Goal: Information Seeking & Learning: Compare options

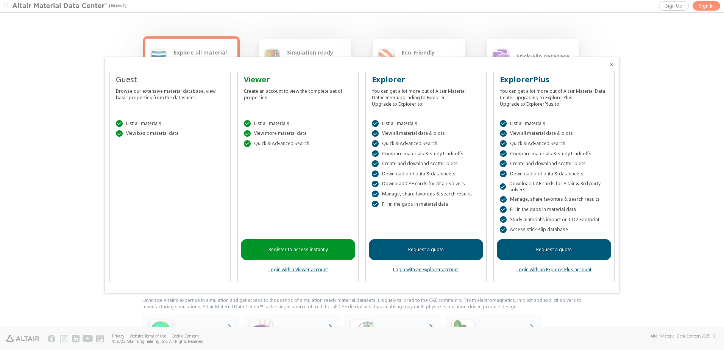
click at [160, 139] on div " List all materials  View basic material data" at bounding box center [170, 127] width 114 height 32
click at [148, 186] on div "Guest Browse our extensive material database, view basic properties from the da…" at bounding box center [169, 176] width 121 height 211
drag, startPoint x: 29, startPoint y: 170, endPoint x: 60, endPoint y: 176, distance: 31.3
click at [34, 171] on div at bounding box center [362, 175] width 724 height 350
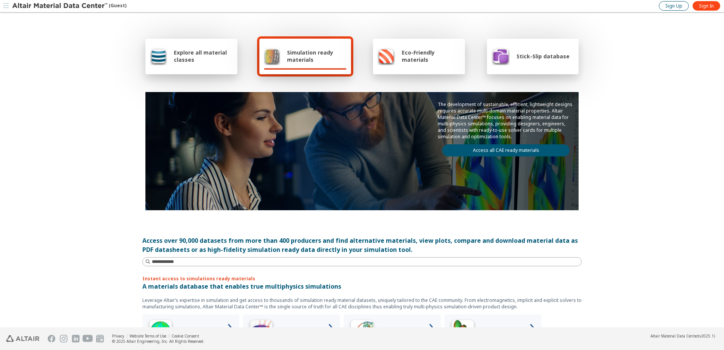
click at [676, 6] on span "Sign Up" at bounding box center [673, 6] width 17 height 6
click at [710, 2] on link "Sign In" at bounding box center [706, 5] width 28 height 9
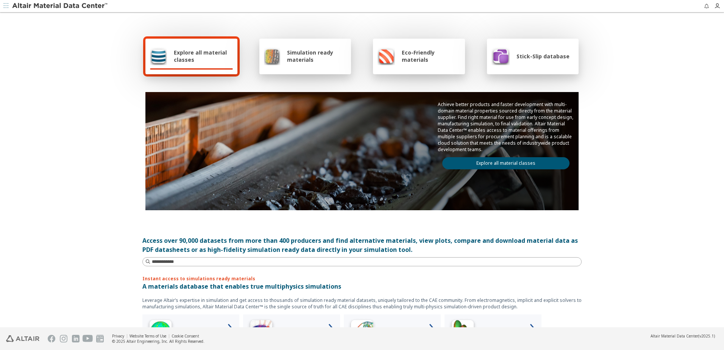
click at [196, 56] on span "Explore all material classes" at bounding box center [203, 56] width 59 height 14
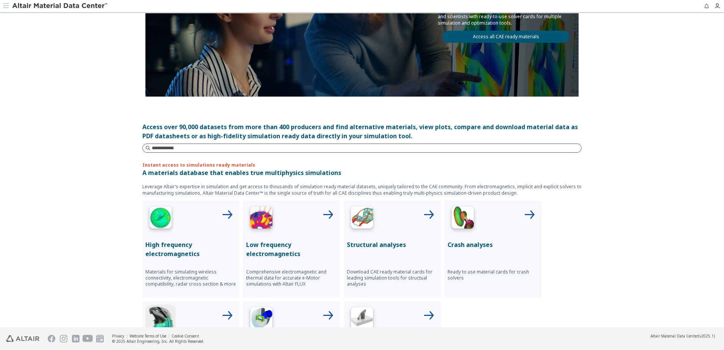
scroll to position [76, 0]
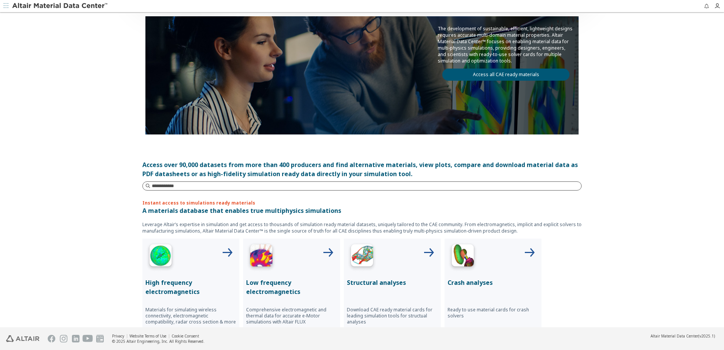
click at [180, 185] on input at bounding box center [366, 186] width 429 height 8
type input "*****"
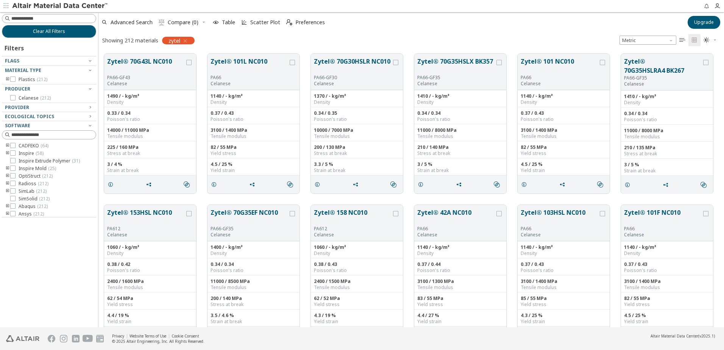
click at [601, 23] on div "Advanced Search  Compare (0) Table Scatter Plot  Preferences" at bounding box center [390, 22] width 584 height 17
click at [565, 31] on div "Advanced Search  Compare (0) Table Scatter Plot  Preferences Upgrade Showing …" at bounding box center [410, 30] width 625 height 36
drag, startPoint x: 46, startPoint y: 282, endPoint x: 45, endPoint y: 260, distance: 22.7
click at [46, 281] on div "Clear All Filters Filters Flags Material Type Plastics ( 212 ) Producer Celanes…" at bounding box center [49, 169] width 98 height 315
click at [12, 176] on icon at bounding box center [12, 175] width 5 height 5
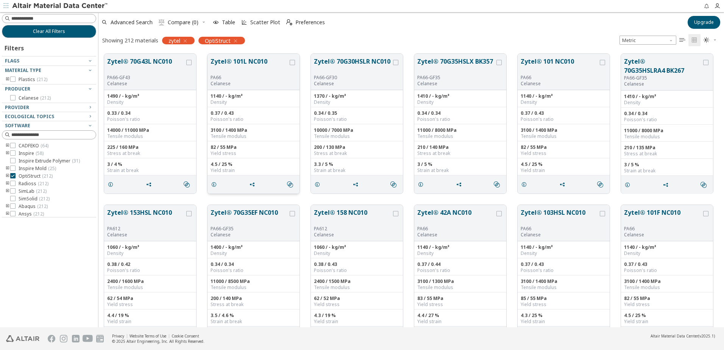
click at [245, 61] on button "Zytel® 101L NC010" at bounding box center [249, 66] width 78 height 18
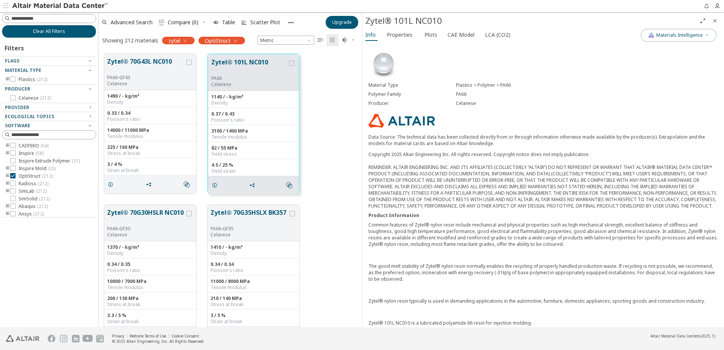
click at [187, 40] on icon "button" at bounding box center [185, 41] width 6 height 6
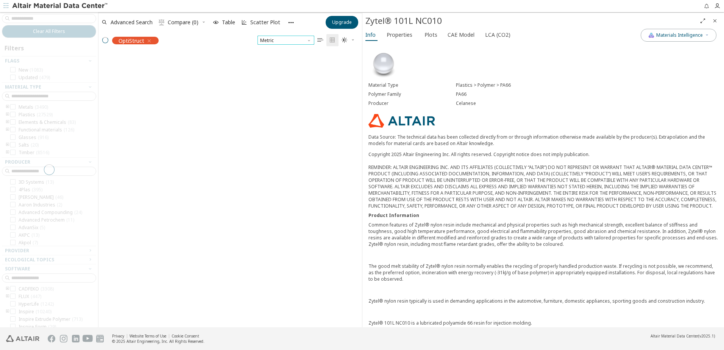
click at [276, 40] on span "Metric" at bounding box center [285, 40] width 57 height 9
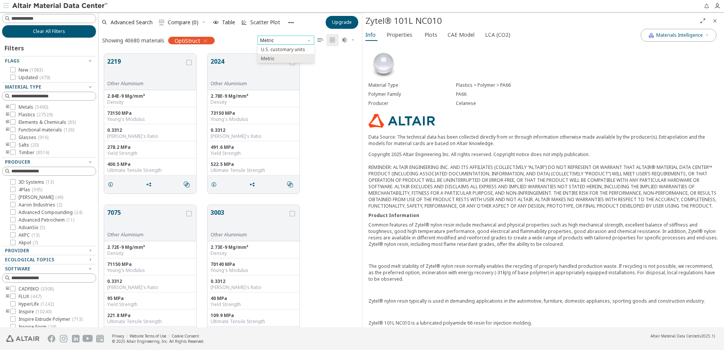
click at [277, 40] on span "Metric" at bounding box center [285, 40] width 57 height 9
click at [331, 138] on div "2219 Other Aluminium 2.84E-9 Mg/mm³ Density 73150 MPa Young's Modulus 0.3312 Po…" at bounding box center [229, 123] width 263 height 151
click at [11, 113] on icon at bounding box center [12, 114] width 5 height 5
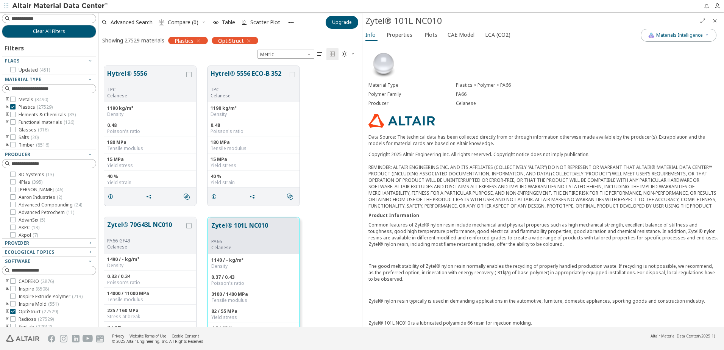
click at [327, 157] on div "Hytrel® 5556 TPC Celanese 1190 kg/m³ Density 0.48 Poisson's ratio 180 MPa Tensi…" at bounding box center [229, 135] width 263 height 151
click at [200, 39] on icon "button" at bounding box center [198, 41] width 6 height 6
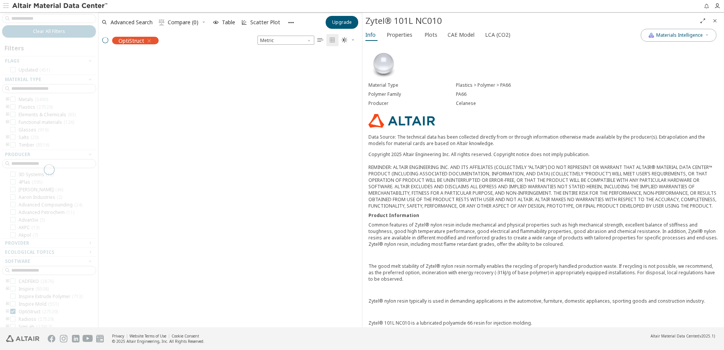
scroll to position [273, 258]
click at [138, 24] on span "Advanced Search" at bounding box center [132, 22] width 42 height 5
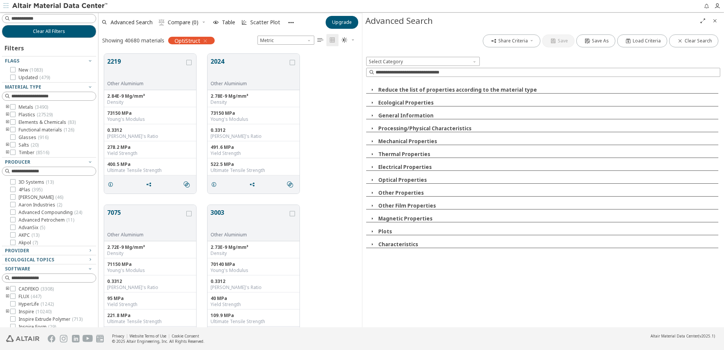
click at [340, 168] on div "2219 Other Aluminium 2.84E-9 Mg/mm³ Density 73150 MPa Young's Modulus 0.3312 Po…" at bounding box center [229, 123] width 263 height 151
click at [314, 95] on div "2219 Other Aluminium 2.84E-9 Mg/mm³ Density 73150 MPa Young's Modulus 0.3312 Po…" at bounding box center [229, 123] width 263 height 151
click at [205, 42] on icon "button" at bounding box center [205, 41] width 6 height 6
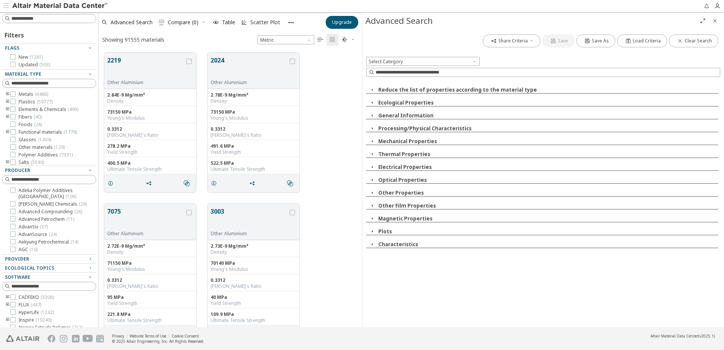
scroll to position [76, 0]
click at [12, 229] on icon at bounding box center [12, 227] width 5 height 5
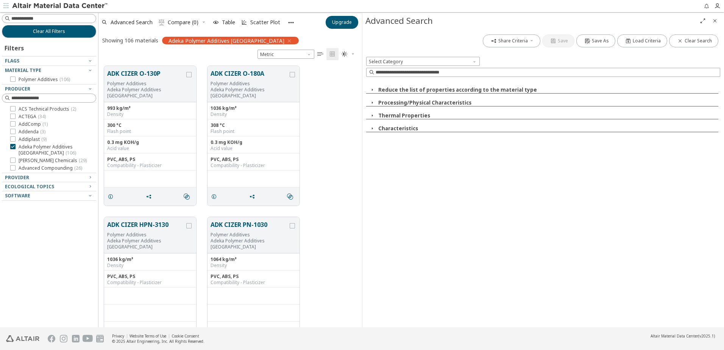
scroll to position [261, 258]
click at [12, 146] on icon at bounding box center [12, 146] width 5 height 5
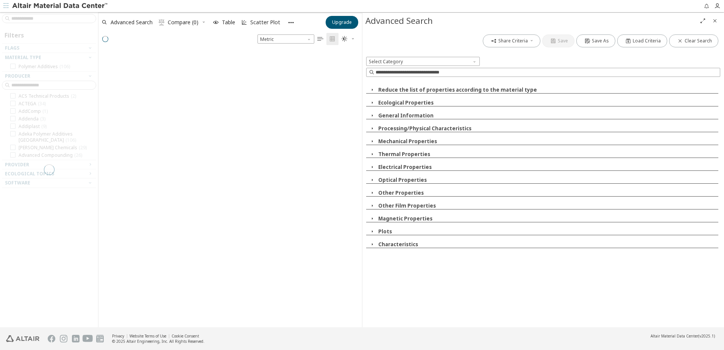
scroll to position [274, 258]
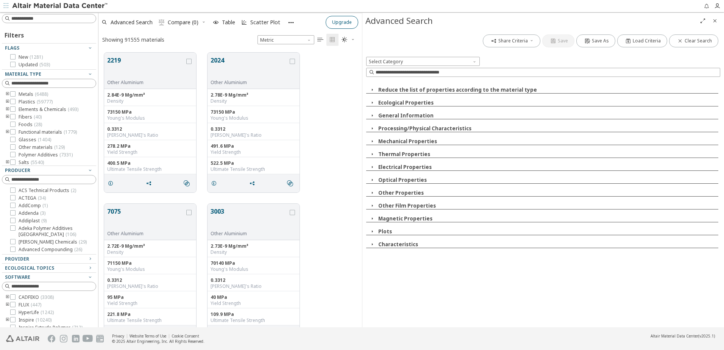
click at [349, 23] on span "Upgrade" at bounding box center [342, 22] width 20 height 6
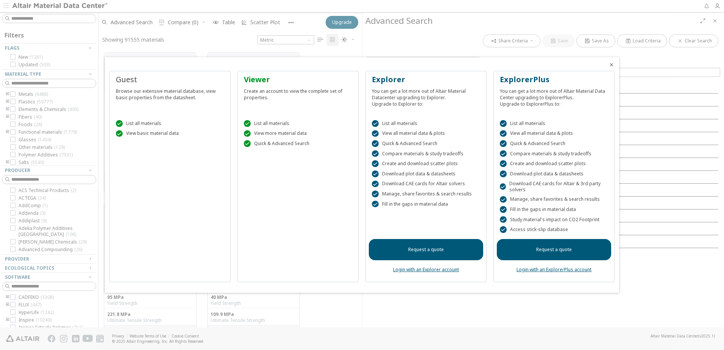
click at [402, 313] on div at bounding box center [362, 175] width 724 height 350
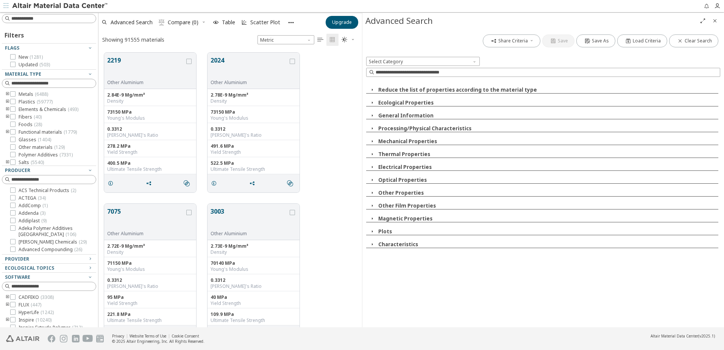
click at [388, 271] on div "Share Criteria Save Save As Load Criteria Clear Search Select Category Reduce t…" at bounding box center [542, 178] width 361 height 298
click at [321, 291] on div "7075 Other Aluminium 2.72E-9 Mg/mm³ Density 71150 MPa Young's Modulus 0.3312 Po…" at bounding box center [229, 273] width 263 height 151
click at [326, 208] on div "7075 Other Aluminium 2.72E-9 Mg/mm³ Density 71150 MPa Young's Modulus 0.3312 Po…" at bounding box center [229, 273] width 263 height 151
click at [372, 143] on icon "button" at bounding box center [372, 141] width 6 height 6
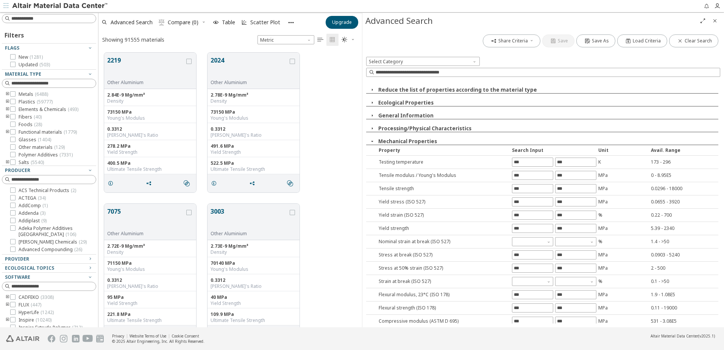
click at [372, 143] on icon "button" at bounding box center [372, 141] width 6 height 6
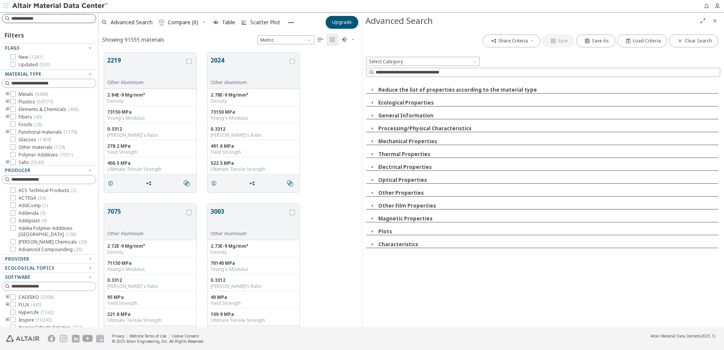
click at [34, 20] on input at bounding box center [53, 19] width 84 height 8
type input "**"
click at [22, 19] on input at bounding box center [53, 19] width 84 height 8
type input "*******"
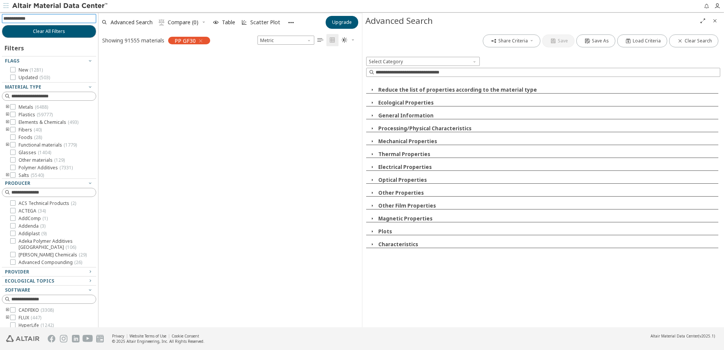
scroll to position [273, 258]
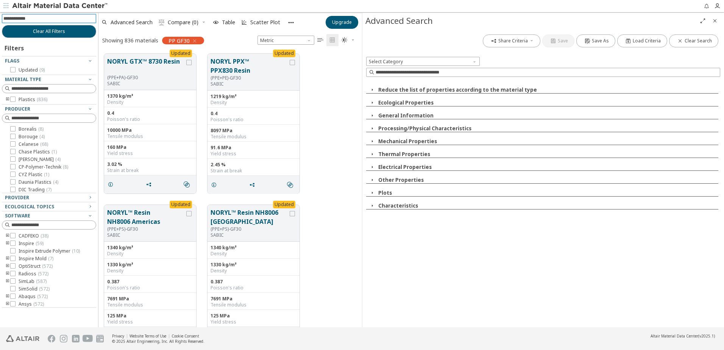
drag, startPoint x: 196, startPoint y: 40, endPoint x: 177, endPoint y: 35, distance: 19.5
click at [196, 39] on icon "button" at bounding box center [195, 41] width 6 height 6
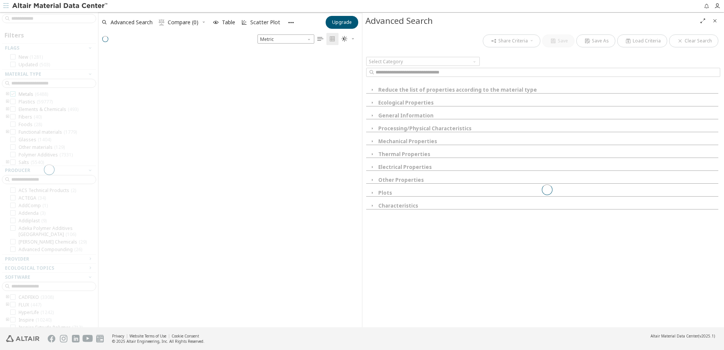
scroll to position [274, 258]
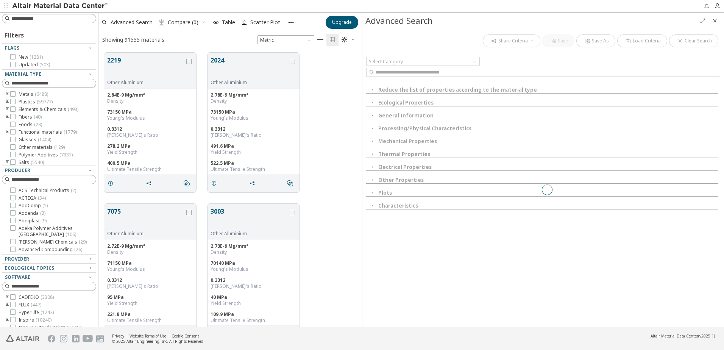
click at [8, 103] on icon "toogle group" at bounding box center [7, 102] width 5 height 6
click at [19, 109] on icon "toogle group" at bounding box center [18, 109] width 5 height 6
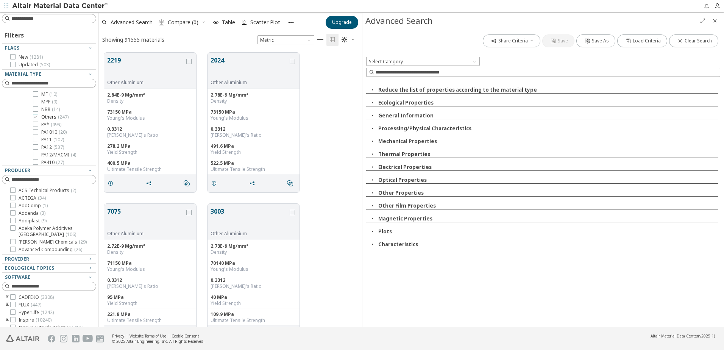
scroll to position [341, 0]
click at [36, 142] on icon at bounding box center [35, 139] width 5 height 5
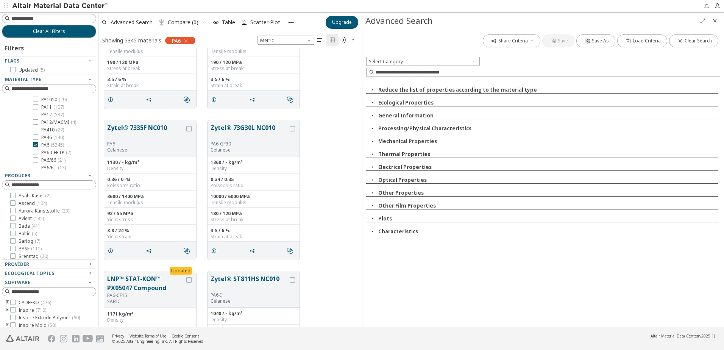
scroll to position [76, 0]
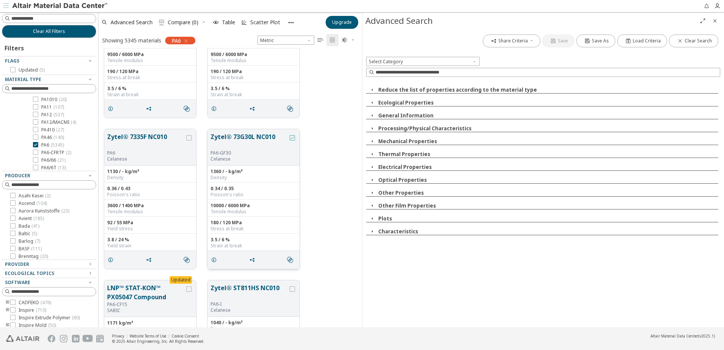
click at [292, 138] on icon "grid" at bounding box center [292, 137] width 5 height 5
click at [293, 136] on icon "grid" at bounding box center [292, 137] width 5 height 5
click at [248, 138] on button "Zytel® 73G30L NC010" at bounding box center [249, 141] width 78 height 18
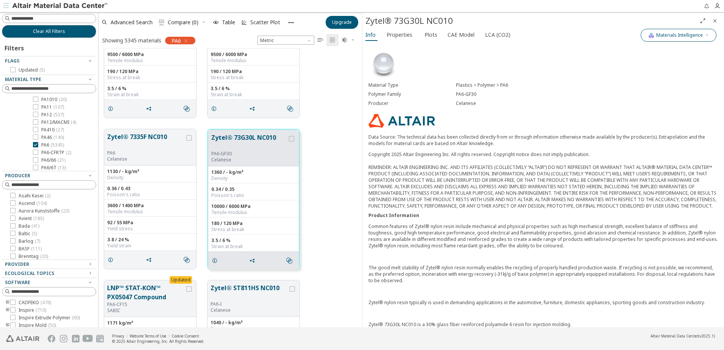
click at [698, 31] on button "Materials Intelligence" at bounding box center [678, 35] width 76 height 13
click at [535, 134] on p "Data Source: The technical data has been collected directly from or through inf…" at bounding box center [542, 140] width 349 height 13
click at [426, 33] on span "Plots" at bounding box center [430, 35] width 13 height 12
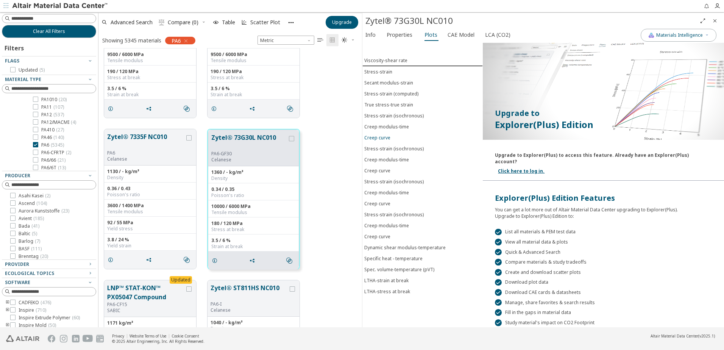
click at [380, 136] on div "Creep curve" at bounding box center [377, 137] width 26 height 6
click at [381, 171] on div "Creep curve" at bounding box center [377, 170] width 26 height 6
click at [456, 33] on span "CAE Model" at bounding box center [460, 35] width 27 height 12
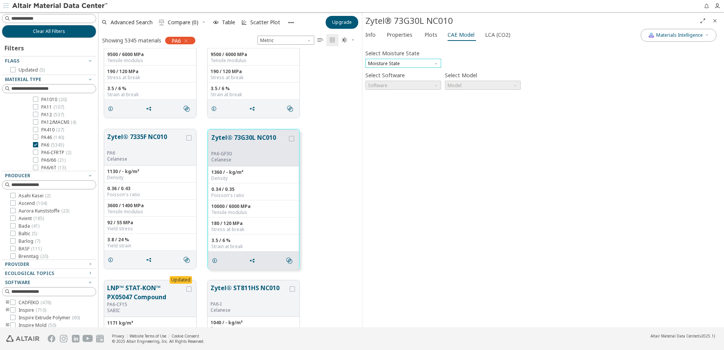
click at [424, 59] on span "Moisture State" at bounding box center [403, 63] width 76 height 9
click at [384, 79] on span "Conditioned" at bounding box center [382, 82] width 27 height 6
click at [386, 86] on span "Software" at bounding box center [403, 85] width 76 height 9
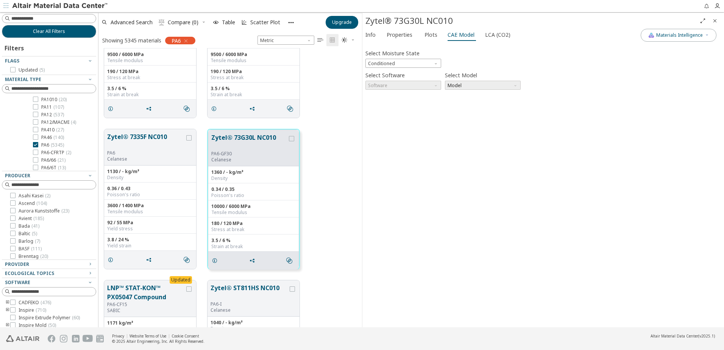
drag, startPoint x: 466, startPoint y: 86, endPoint x: 435, endPoint y: 82, distance: 31.2
click at [464, 86] on span "Model" at bounding box center [483, 85] width 76 height 9
click at [415, 81] on span "Software" at bounding box center [403, 85] width 76 height 9
click at [411, 87] on span "Software" at bounding box center [403, 85] width 76 height 9
click at [487, 86] on span "Model" at bounding box center [483, 85] width 76 height 9
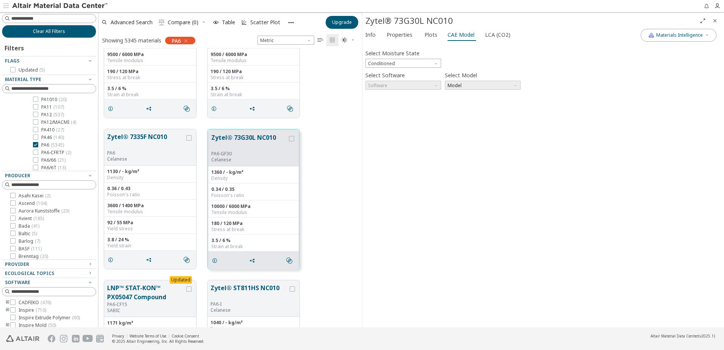
click at [455, 87] on span "Model" at bounding box center [483, 85] width 76 height 9
drag, startPoint x: 380, startPoint y: 198, endPoint x: 352, endPoint y: 182, distance: 32.7
click at [357, 184] on div "Clear All Filters Filters Flags Updated ( 5 ) Material Type Metals ( 6488 ) Pla…" at bounding box center [362, 169] width 724 height 315
click at [448, 181] on div "Select Moisture State Conditioned Select Software Software Select Model Model I…" at bounding box center [542, 185] width 355 height 278
click at [391, 202] on div "Select Moisture State Conditioned Select Software Software Select Model Model I…" at bounding box center [542, 185] width 355 height 278
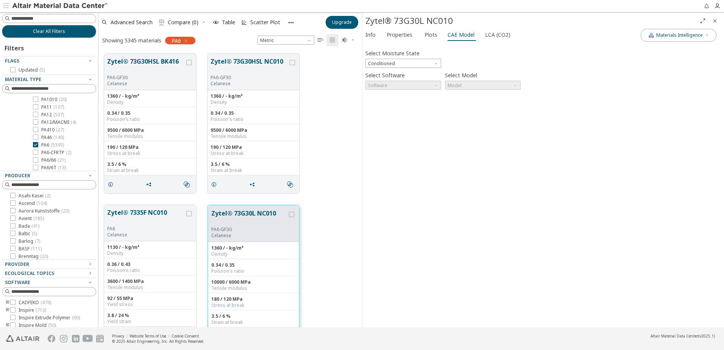
click at [342, 120] on div "Zytel® 73G30HSL BK416 PA6-GF30 Celanese 1360 / - kg/m³ Density 0.34 / 0.35 Pois…" at bounding box center [229, 123] width 263 height 151
click at [413, 267] on div "Select Moisture State Conditioned Select Software Software Select Model Model I…" at bounding box center [542, 185] width 355 height 278
click at [337, 209] on div "Zytel® 7335F NC010 PA6 Celanese 1130 / - kg/m³ Density 0.36 / 0.43 Poisson's ra…" at bounding box center [229, 274] width 263 height 151
click at [338, 198] on div "Zytel® 73G30HSL BK416 PA6-GF30 Celanese 1360 / - kg/m³ Density 0.34 / 0.35 Pois…" at bounding box center [229, 123] width 263 height 151
click at [339, 199] on div "Zytel® 73G30HSL BK416 PA6-GF30 Celanese 1360 / - kg/m³ Density 0.34 / 0.35 Pois…" at bounding box center [229, 123] width 263 height 151
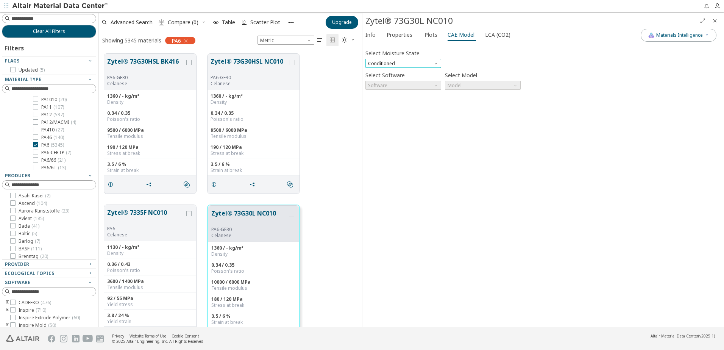
click at [403, 64] on span "Conditioned" at bounding box center [403, 63] width 76 height 9
click at [400, 65] on span "Conditioned" at bounding box center [403, 63] width 76 height 9
click at [403, 153] on div "Select Moisture State Conditioned Select Software Software Select Model Model I…" at bounding box center [542, 185] width 355 height 278
click at [329, 167] on div "Zytel® 73G30HSL BK416 PA6-GF30 Celanese 1360 / - kg/m³ Density 0.34 / 0.35 Pois…" at bounding box center [229, 123] width 263 height 151
click at [319, 132] on div "Zytel® 73G30HSL BK416 PA6-GF30 Celanese 1360 / - kg/m³ Density 0.34 / 0.35 Pois…" at bounding box center [229, 123] width 263 height 151
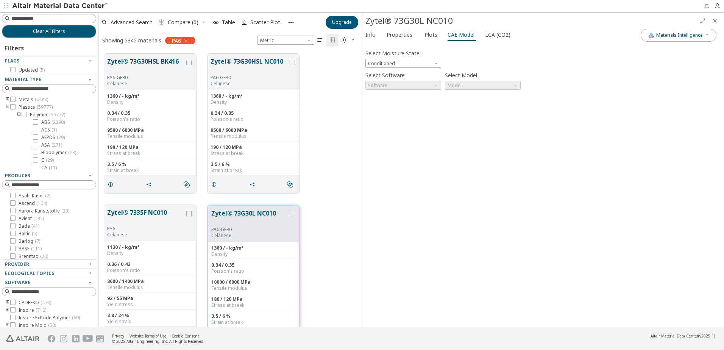
click at [342, 124] on div "Zytel® 73G30HSL BK416 PA6-GF30 Celanese 1360 / - kg/m³ Density 0.34 / 0.35 Pois…" at bounding box center [229, 123] width 263 height 151
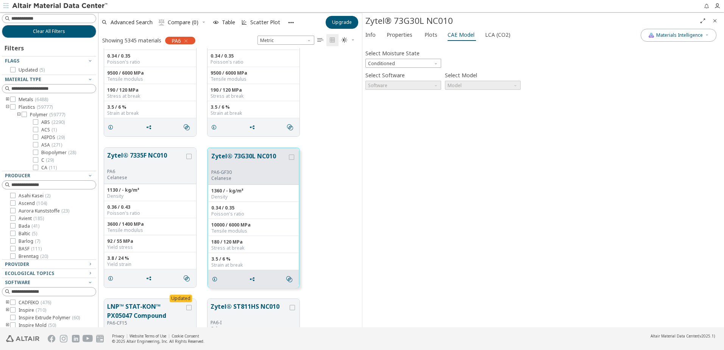
scroll to position [38, 0]
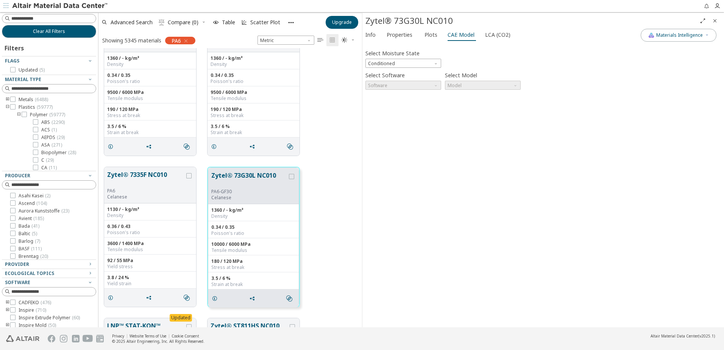
click at [323, 199] on div "Zytel® 7335F NC010 PA6 Celanese 1130 / - kg/m³ Density 0.36 / 0.43 Poisson's ra…" at bounding box center [229, 236] width 263 height 151
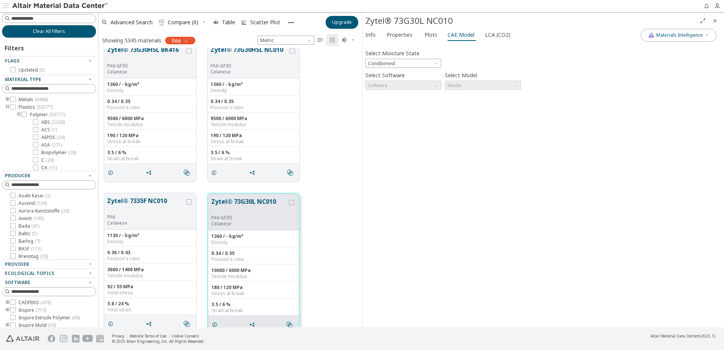
scroll to position [0, 0]
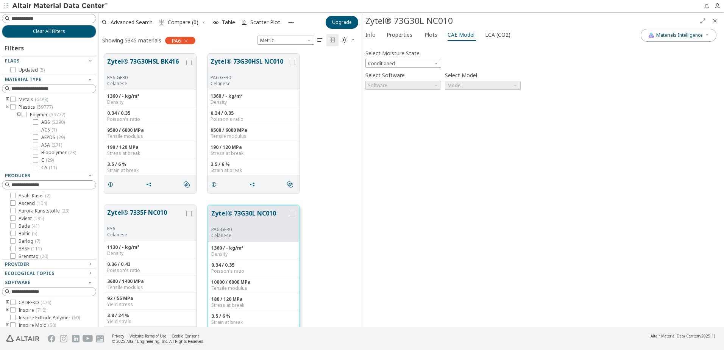
click at [339, 171] on div "Zytel® 73G30HSL BK416 PA6-GF30 Celanese 1360 / - kg/m³ Density 0.34 / 0.35 Pois…" at bounding box center [229, 123] width 263 height 151
click at [337, 208] on div "Zytel® 7335F NC010 PA6 Celanese 1130 / - kg/m³ Density 0.36 / 0.43 Poisson's ra…" at bounding box center [229, 274] width 263 height 151
click at [391, 62] on span "Conditioned" at bounding box center [403, 63] width 76 height 9
click at [430, 36] on span "Plots" at bounding box center [430, 35] width 13 height 12
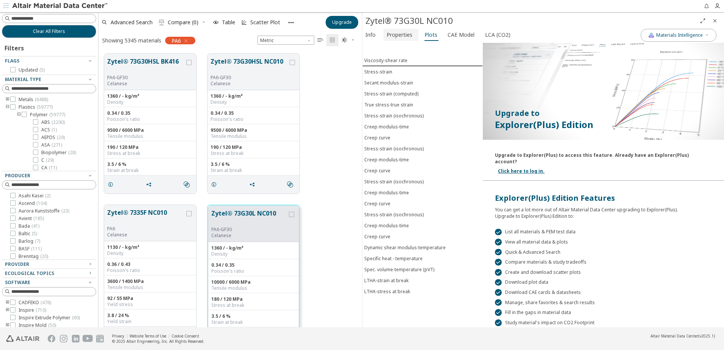
click at [404, 38] on span "Properties" at bounding box center [399, 35] width 26 height 12
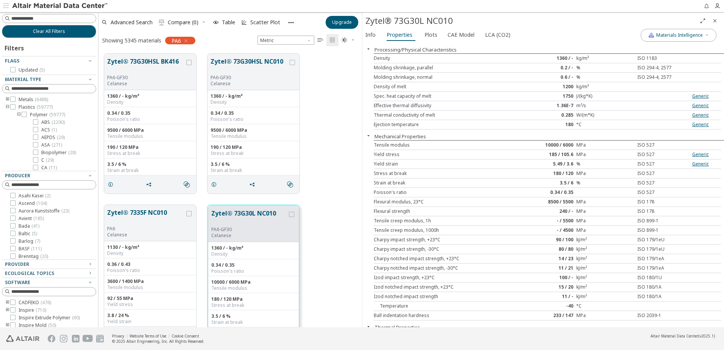
click at [334, 158] on div "Zytel® 73G30HSL BK416 PA6-GF30 Celanese 1360 / - kg/m³ Density 0.34 / 0.35 Pois…" at bounding box center [229, 123] width 263 height 151
click at [348, 150] on div "Zytel® 73G30HSL BK416 PA6-GF30 Celanese 1360 / - kg/m³ Density 0.34 / 0.35 Pois…" at bounding box center [229, 123] width 263 height 151
click at [326, 132] on div "Zytel® 73G30HSL BK416 PA6-GF30 Celanese 1360 / - kg/m³ Density 0.34 / 0.35 Pois…" at bounding box center [229, 123] width 263 height 151
click at [333, 156] on div "Zytel® 73G30HSL BK416 PA6-GF30 Celanese 1360 / - kg/m³ Density 0.34 / 0.35 Pois…" at bounding box center [229, 123] width 263 height 151
click at [323, 102] on div "Zytel® 73G30HSL BK416 PA6-GF30 Celanese 1360 / - kg/m³ Density 0.34 / 0.35 Pois…" at bounding box center [229, 123] width 263 height 151
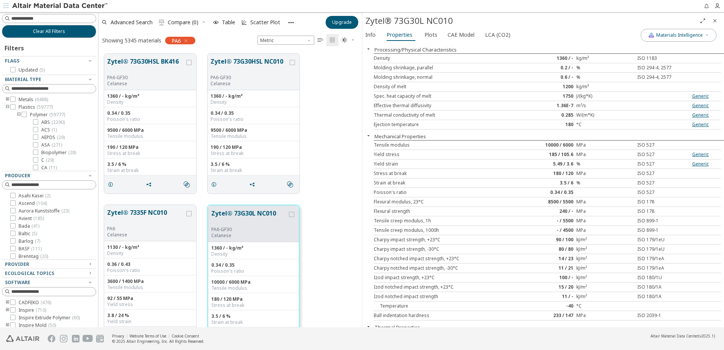
click at [326, 131] on div "Zytel® 73G30HSL BK416 PA6-GF30 Celanese 1360 / - kg/m³ Density 0.34 / 0.35 Pois…" at bounding box center [229, 123] width 263 height 151
click at [545, 34] on div "Info Properties Plots CAE Model LCA (CO2)" at bounding box center [501, 36] width 278 height 14
click at [317, 111] on div "Zytel® 73G30HSL BK416 PA6-GF30 Celanese 1360 / - kg/m³ Density 0.34 / 0.35 Pois…" at bounding box center [229, 123] width 263 height 151
click at [431, 34] on span "Plots" at bounding box center [430, 35] width 13 height 12
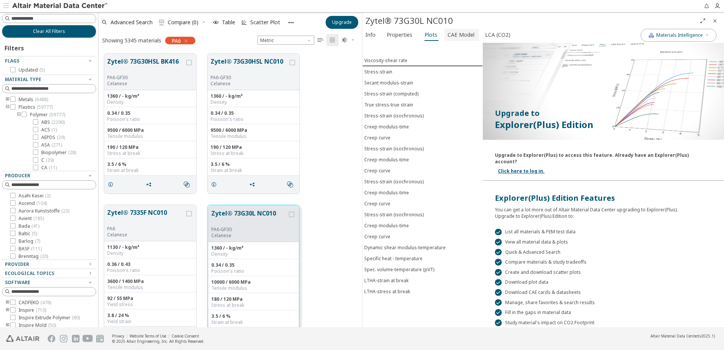
click at [453, 33] on span "CAE Model" at bounding box center [460, 35] width 27 height 12
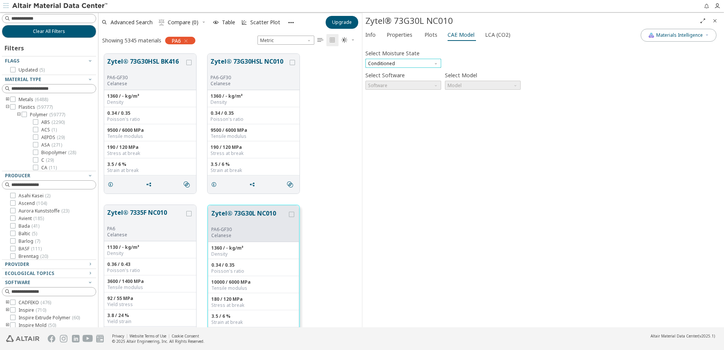
click at [419, 66] on span "Conditioned" at bounding box center [403, 63] width 76 height 9
drag, startPoint x: 369, startPoint y: 115, endPoint x: 384, endPoint y: 99, distance: 22.2
click at [370, 113] on div "Select Moisture State Conditioned Select Software Software Select Model Model I…" at bounding box center [542, 185] width 355 height 278
click at [487, 38] on span "LCA (CO2)" at bounding box center [497, 35] width 25 height 12
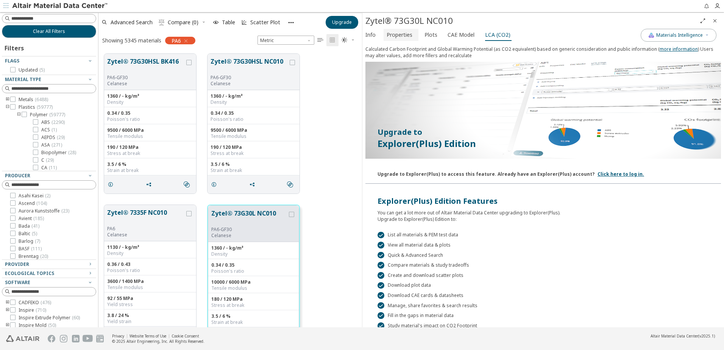
click at [401, 38] on span "Properties" at bounding box center [399, 35] width 26 height 12
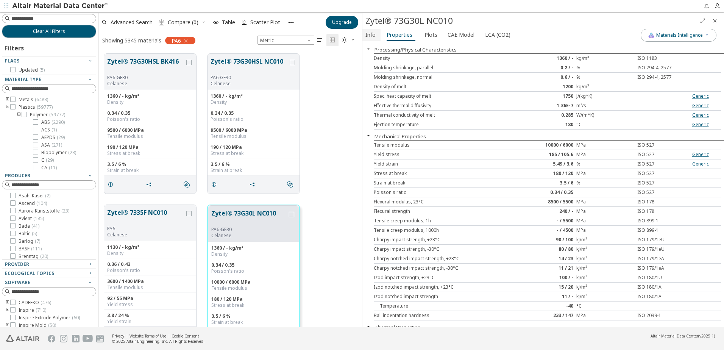
click at [376, 36] on span "Info" at bounding box center [371, 35] width 12 height 12
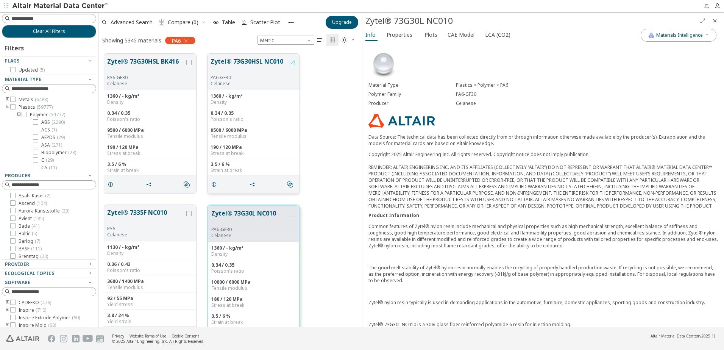
click at [292, 61] on icon "grid" at bounding box center [292, 62] width 5 height 5
click at [292, 65] on div "grid" at bounding box center [292, 62] width 5 height 5
click at [451, 35] on span "CAE Model" at bounding box center [460, 35] width 27 height 12
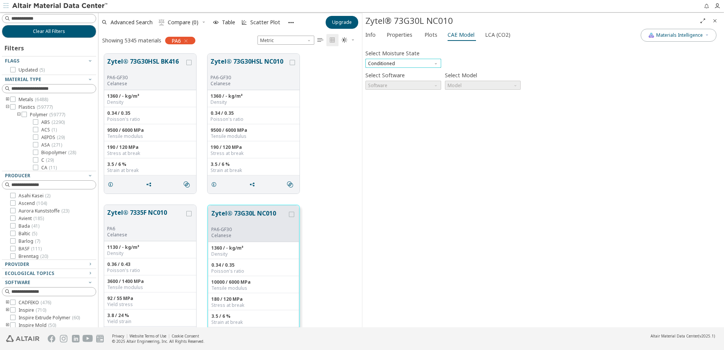
click at [399, 64] on span "Conditioned" at bounding box center [403, 63] width 76 height 9
click at [386, 84] on span "Software" at bounding box center [403, 85] width 76 height 9
click at [402, 86] on span "Software" at bounding box center [403, 85] width 76 height 9
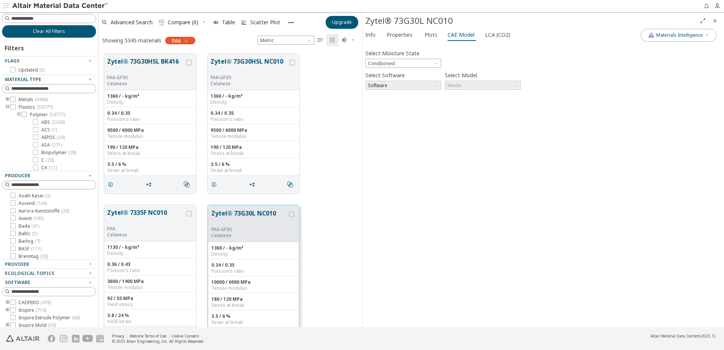
click at [402, 86] on span "Software" at bounding box center [403, 85] width 76 height 9
click at [402, 85] on span "Software" at bounding box center [403, 85] width 76 height 9
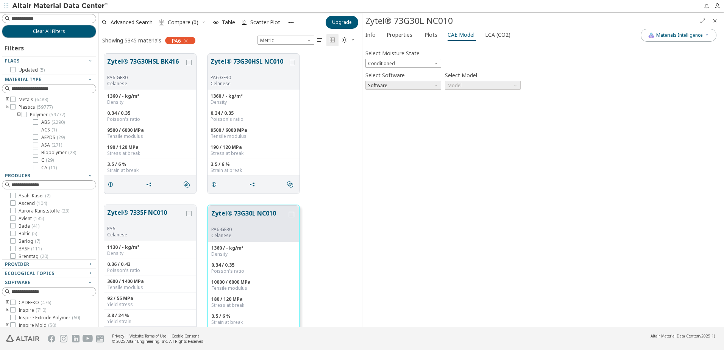
click at [402, 85] on span "Software" at bounding box center [403, 85] width 76 height 9
click at [403, 84] on span "Software" at bounding box center [403, 85] width 76 height 9
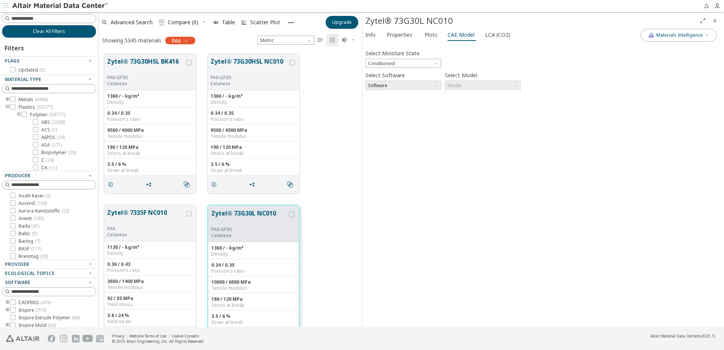
click at [403, 84] on span "Software" at bounding box center [403, 85] width 76 height 9
drag, startPoint x: 440, startPoint y: 86, endPoint x: 436, endPoint y: 86, distance: 4.2
click at [438, 86] on div "Software" at bounding box center [403, 85] width 76 height 9
click at [436, 85] on span "Software" at bounding box center [436, 84] width 6 height 6
click at [434, 85] on span "Software" at bounding box center [436, 84] width 6 height 6
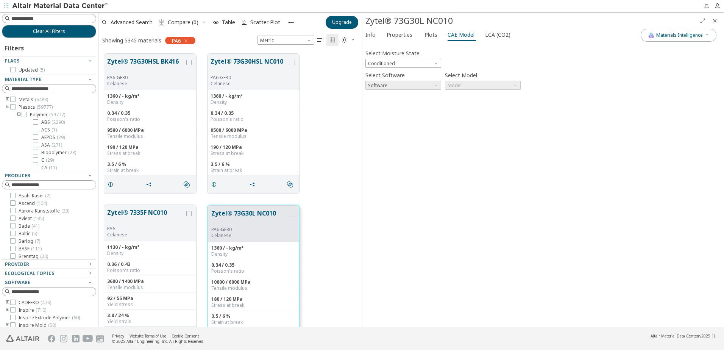
click at [434, 85] on span "Software" at bounding box center [436, 84] width 6 height 6
click at [482, 83] on span "Model" at bounding box center [483, 85] width 76 height 9
click at [436, 86] on span "Software" at bounding box center [436, 84] width 6 height 6
click at [471, 85] on span "Model" at bounding box center [483, 85] width 76 height 9
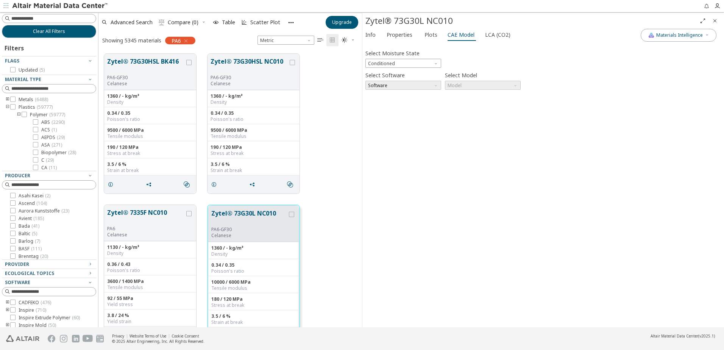
click at [422, 82] on span "Software" at bounding box center [403, 85] width 76 height 9
drag, startPoint x: 427, startPoint y: 94, endPoint x: 447, endPoint y: 95, distance: 20.1
click at [427, 95] on div "Select Moisture State Conditioned Select Software Software Select Model Model I…" at bounding box center [542, 185] width 355 height 278
click at [709, 34] on button "Materials Intelligence" at bounding box center [678, 35] width 76 height 13
click at [579, 116] on div "Select Moisture State Conditioned Select Software Software Select Model Model I…" at bounding box center [542, 185] width 355 height 278
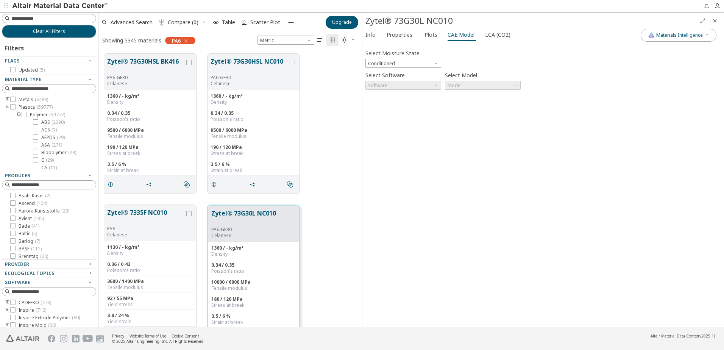
click at [714, 20] on icon "Close" at bounding box center [715, 21] width 6 height 6
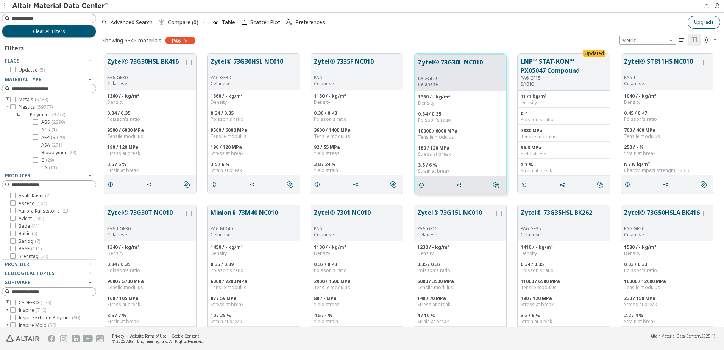
click at [702, 22] on span "Upgrade" at bounding box center [704, 22] width 20 height 6
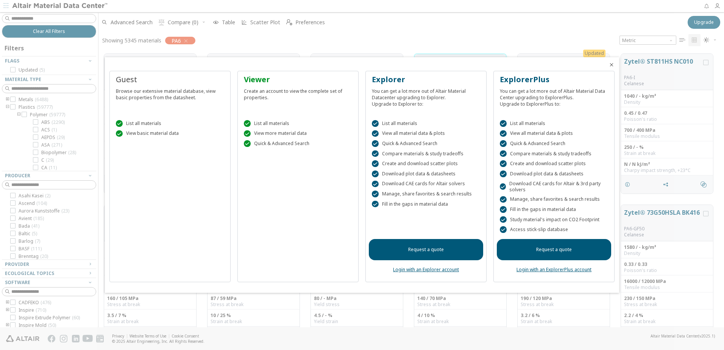
click at [610, 65] on icon "Close" at bounding box center [611, 65] width 6 height 6
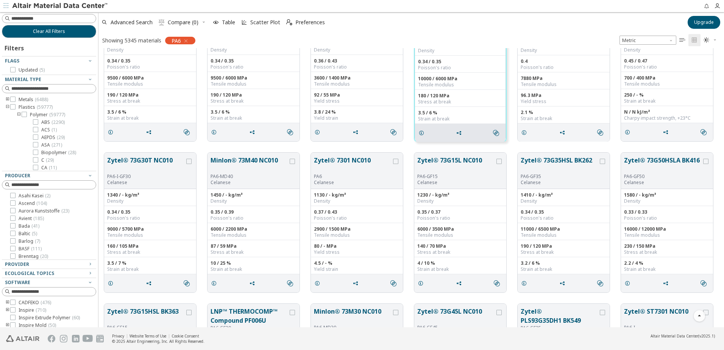
scroll to position [0, 0]
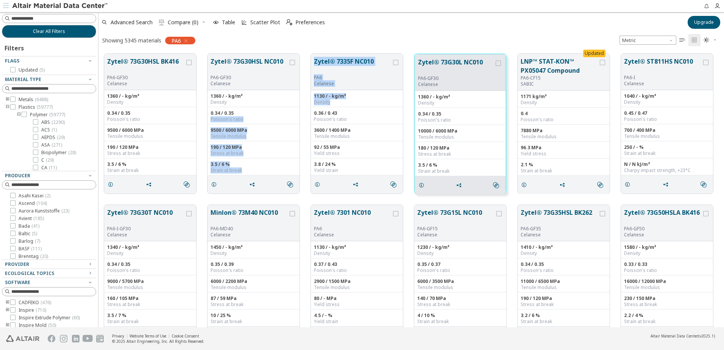
click at [307, 109] on div "Zytel® 73G30HSL BK416 PA6-GF30 Celanese 1360 / - kg/m³ Density 0.34 / 0.35 Pois…" at bounding box center [410, 123] width 625 height 151
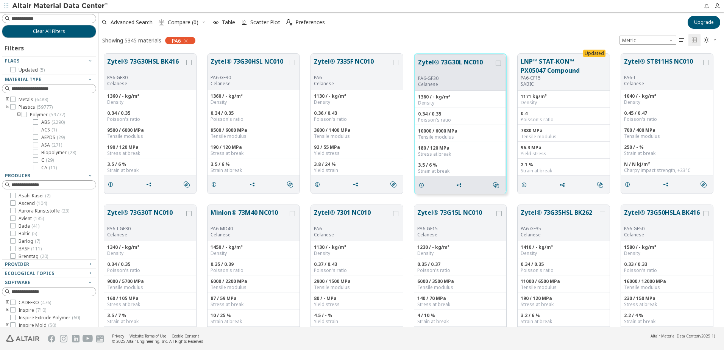
drag, startPoint x: 307, startPoint y: 109, endPoint x: 300, endPoint y: 49, distance: 60.2
click at [300, 49] on div "Zytel® 73G30HSL BK416 PA6-GF30 Celanese 1360 / - kg/m³ Density 0.34 / 0.35 Pois…" at bounding box center [410, 123] width 625 height 151
drag, startPoint x: 225, startPoint y: 131, endPoint x: 237, endPoint y: 132, distance: 12.2
click at [237, 132] on div "9500 / 6000 MPa" at bounding box center [253, 130] width 86 height 6
drag, startPoint x: 237, startPoint y: 132, endPoint x: 302, endPoint y: 142, distance: 65.5
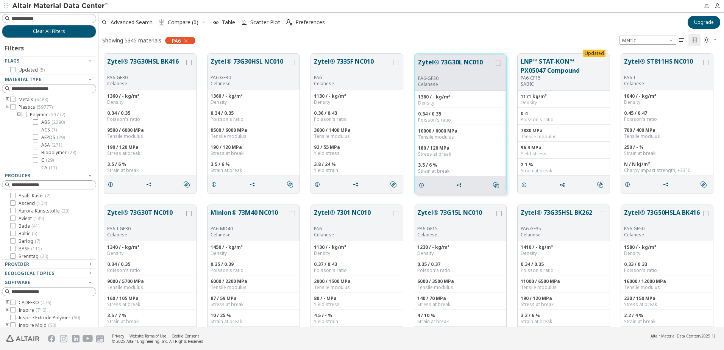
click at [302, 142] on div "Zytel® 73G30HSL BK416 PA6-GF30 Celanese 1360 / - kg/m³ Density 0.34 / 0.35 Pois…" at bounding box center [410, 123] width 625 height 151
click at [45, 20] on input at bounding box center [53, 19] width 84 height 8
click at [344, 38] on div "Showing 5345 materials PA6 Metric   " at bounding box center [410, 40] width 625 height 16
click at [55, 19] on input at bounding box center [53, 19] width 84 height 8
type input "*******"
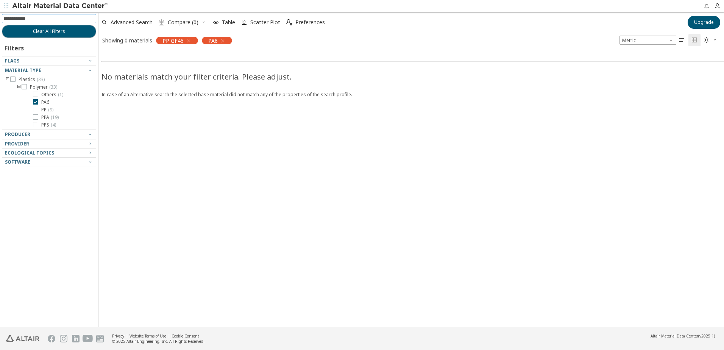
click at [222, 42] on icon "button" at bounding box center [223, 41] width 6 height 6
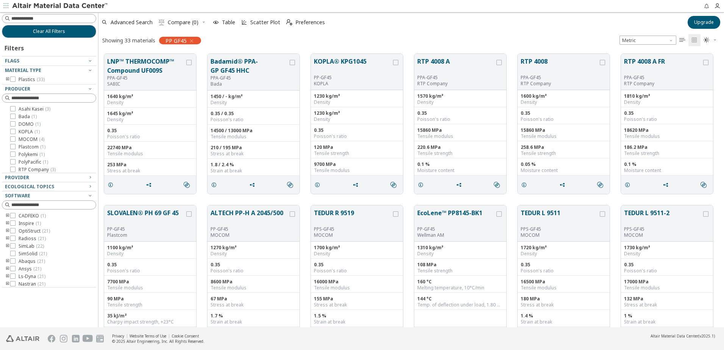
scroll to position [273, 620]
click at [360, 61] on button "KOPLA® KPG1045" at bounding box center [353, 66] width 78 height 18
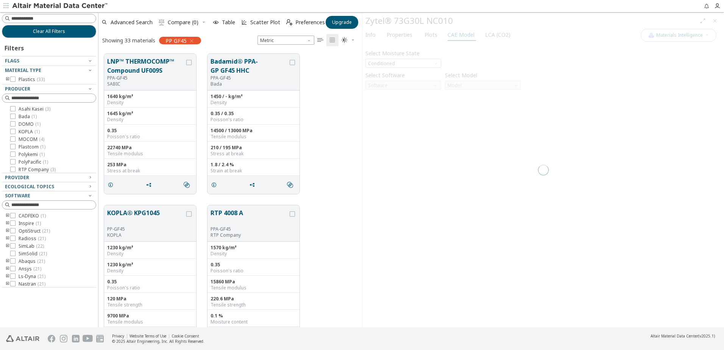
scroll to position [273, 258]
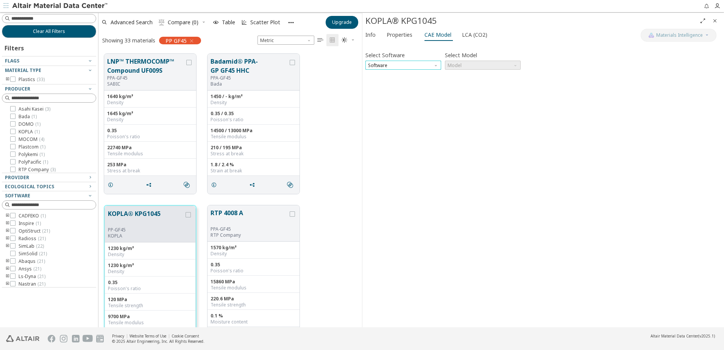
click at [417, 66] on span "Software" at bounding box center [403, 65] width 76 height 9
click at [393, 77] on span "OptiStruct" at bounding box center [403, 74] width 70 height 5
click at [464, 65] on span "Model" at bounding box center [483, 65] width 76 height 9
click at [464, 77] on span "Mat1" at bounding box center [483, 74] width 70 height 5
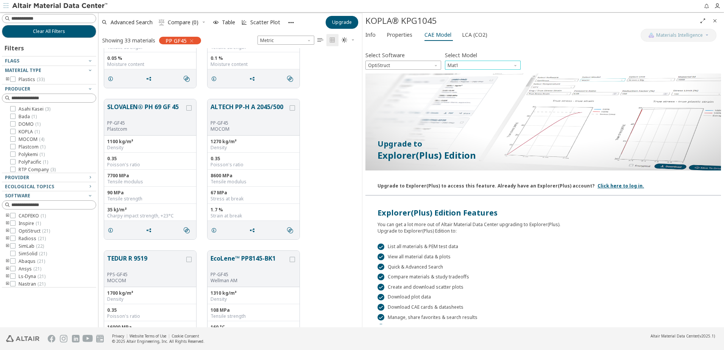
scroll to position [416, 0]
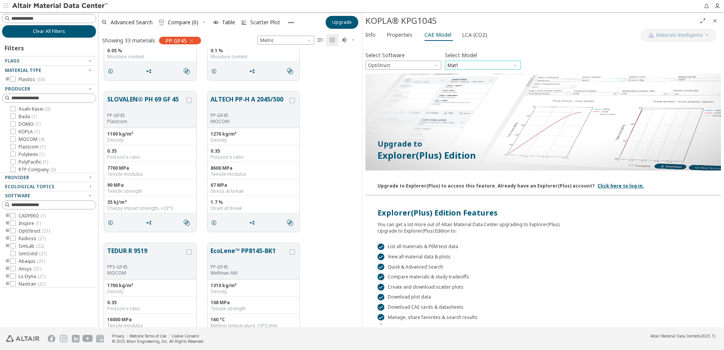
click at [468, 65] on span "Mat1" at bounding box center [483, 65] width 76 height 9
click at [412, 63] on span "OptiStruct" at bounding box center [403, 65] width 76 height 9
click at [388, 128] on span "Ls-Dyna" at bounding box center [403, 128] width 70 height 5
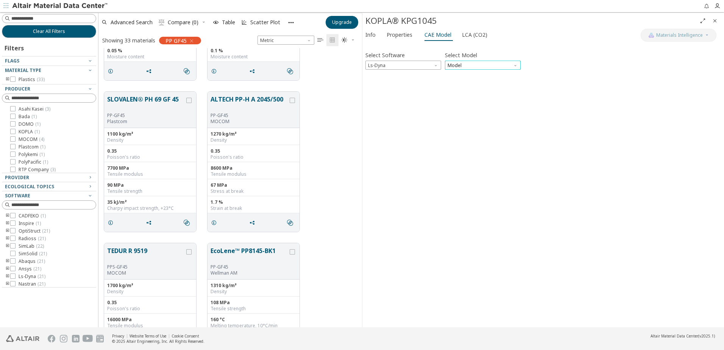
click at [471, 69] on span "Model" at bounding box center [483, 65] width 76 height 9
click at [475, 67] on span "Model" at bounding box center [483, 65] width 76 height 9
click at [412, 65] on span "Ls-Dyna" at bounding box center [403, 65] width 76 height 9
click at [340, 148] on div "SLOVALEN® PH 69 GF 45 PP-GF45 Plastcom 1100 kg/m³ Density 0.35 Poisson's ratio …" at bounding box center [229, 161] width 263 height 151
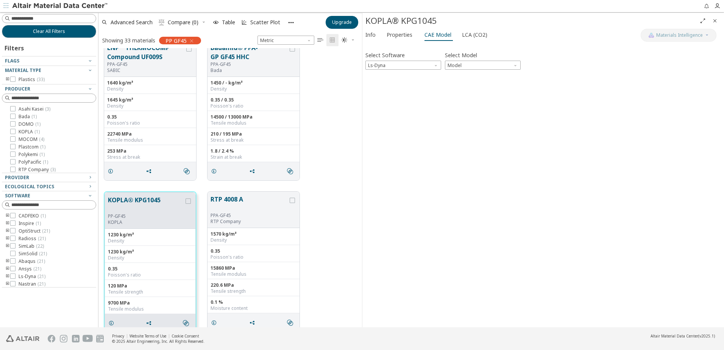
scroll to position [0, 0]
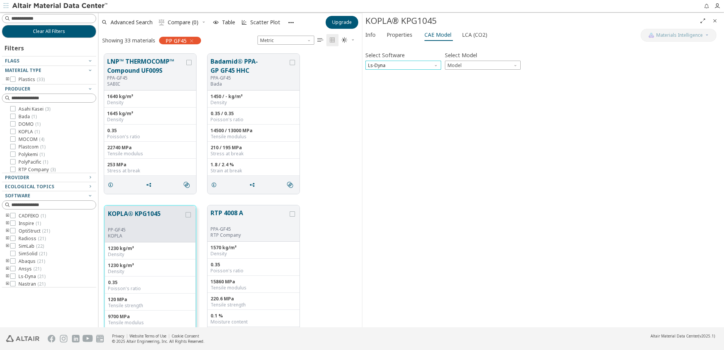
click at [381, 67] on span "Ls-Dyna" at bounding box center [403, 65] width 76 height 9
click at [338, 104] on div "LNP™ THERMOCOMP™ Compound UF009S PPA-GF45 SABIC 1640 kg/m³ Density 1645 kg/m³ D…" at bounding box center [229, 123] width 263 height 151
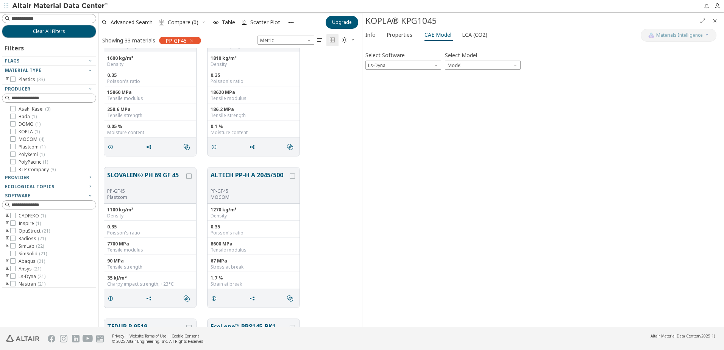
scroll to position [189, 0]
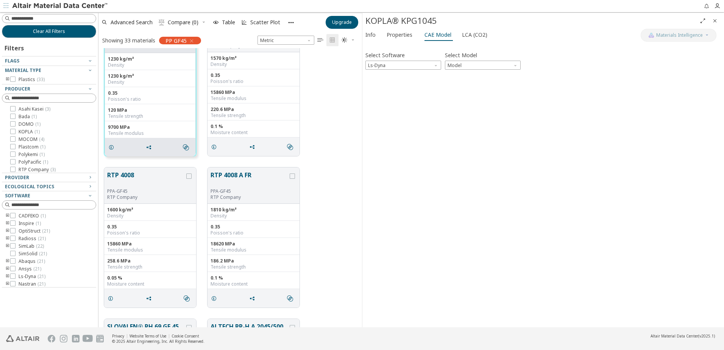
click at [335, 89] on div "KOPLA® KPG1045 PP-GF45 KOPLA 1230 kg/m³ Density 1230 kg/m³ Density 0.35 Poisson…" at bounding box center [229, 85] width 263 height 151
click at [293, 134] on div "Moisture content" at bounding box center [253, 132] width 86 height 6
click at [316, 134] on div "KOPLA® KPG1045 PP-GF45 KOPLA 1230 kg/m³ Density 1230 kg/m³ Density 0.35 Poisson…" at bounding box center [229, 85] width 263 height 151
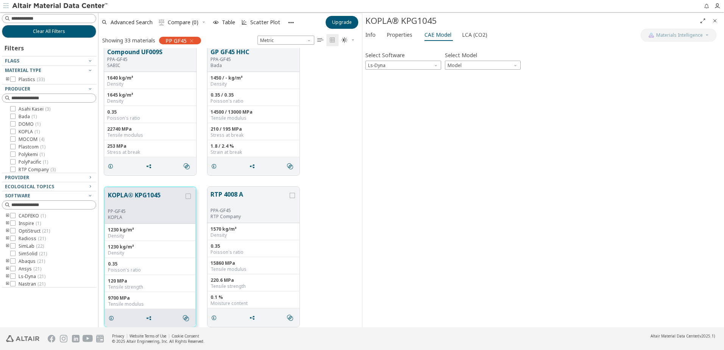
scroll to position [0, 0]
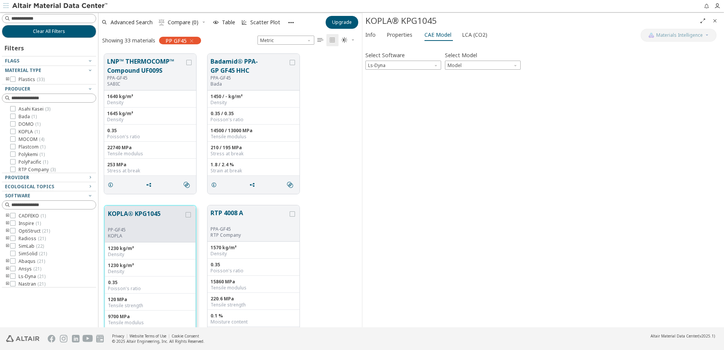
click at [342, 211] on div "KOPLA® KPG1045 PP-GF45 KOPLA 1230 kg/m³ Density 1230 kg/m³ Density 0.35 Poisson…" at bounding box center [229, 274] width 263 height 151
click at [344, 199] on div "LNP™ THERMOCOMP™ Compound UF009S PPA-GF45 SABIC 1640 kg/m³ Density 1645 kg/m³ D…" at bounding box center [229, 123] width 263 height 151
click at [23, 31] on button "Clear All Filters" at bounding box center [49, 31] width 94 height 13
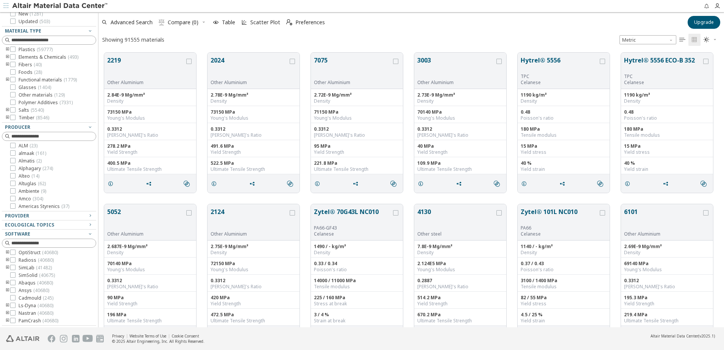
scroll to position [44, 0]
click at [14, 252] on icon at bounding box center [12, 251] width 5 height 5
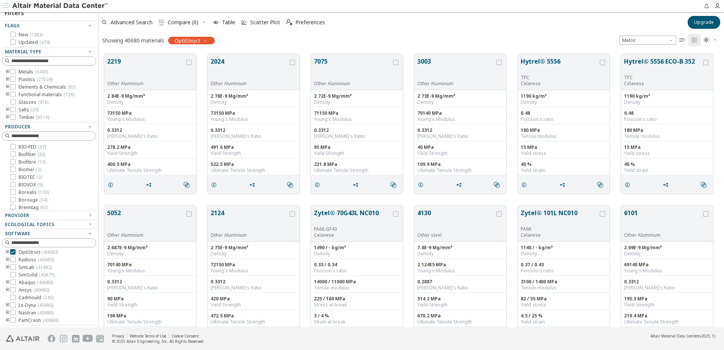
scroll to position [92, 0]
click at [87, 226] on icon "button" at bounding box center [90, 224] width 6 height 6
click at [14, 254] on icon at bounding box center [12, 254] width 5 height 5
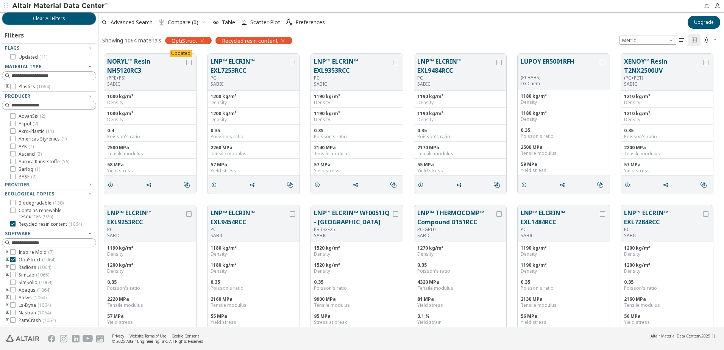
click at [465, 39] on div "Showing 1064 materials OptiStruct Recycled resin content Metric   " at bounding box center [410, 40] width 625 height 16
click at [335, 52] on div "Updated NORYL™ Resin NH5120RC3 (PPE+PS) SABIC 1080 kg/m³ Density 1080 kg/m³ Den…" at bounding box center [410, 123] width 625 height 151
click at [338, 47] on div "Showing 1064 materials OptiStruct Recycled resin content Metric   " at bounding box center [410, 40] width 625 height 16
click at [7, 259] on icon "toogle group" at bounding box center [7, 260] width 5 height 6
click at [23, 300] on icon at bounding box center [24, 298] width 5 height 5
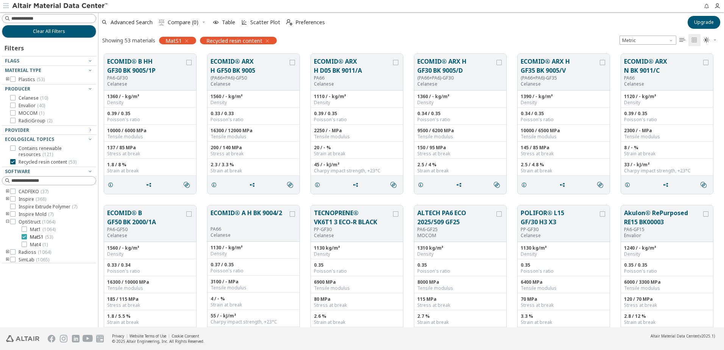
click at [24, 235] on icon at bounding box center [24, 236] width 5 height 5
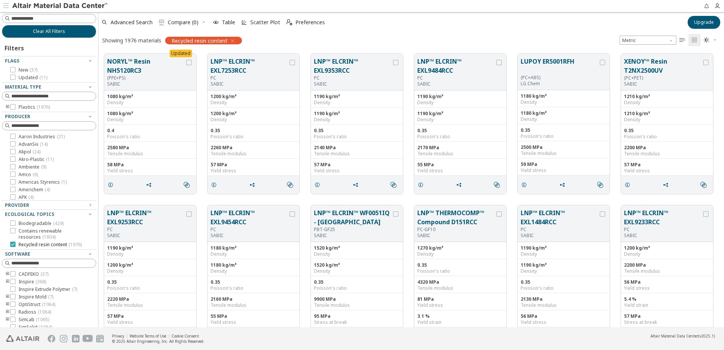
click at [14, 245] on icon at bounding box center [12, 243] width 5 height 5
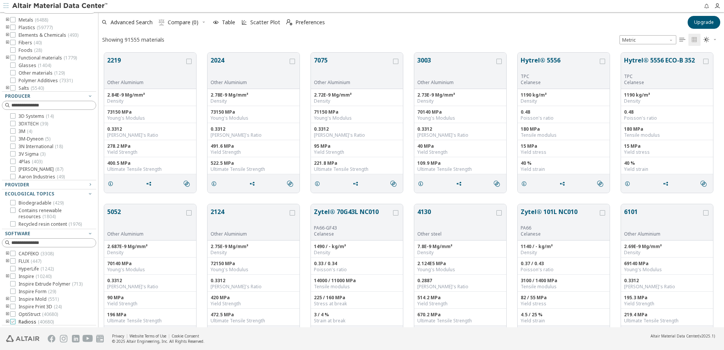
scroll to position [38, 0]
click at [8, 279] on icon "toogle group" at bounding box center [7, 276] width 5 height 6
click at [6, 279] on icon "toogle group" at bounding box center [7, 276] width 5 height 6
click at [8, 303] on icon "toogle group" at bounding box center [7, 305] width 5 height 6
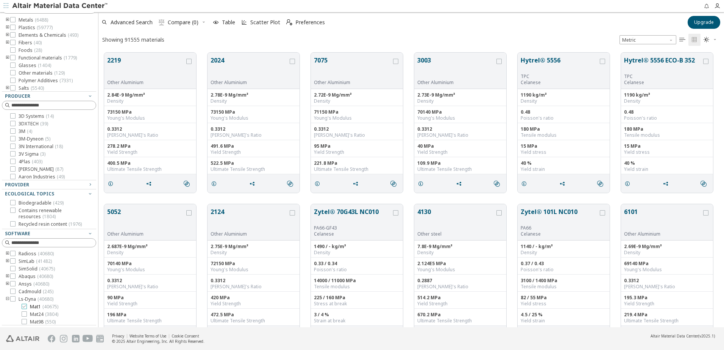
scroll to position [98, 0]
click at [23, 291] on icon at bounding box center [24, 289] width 5 height 5
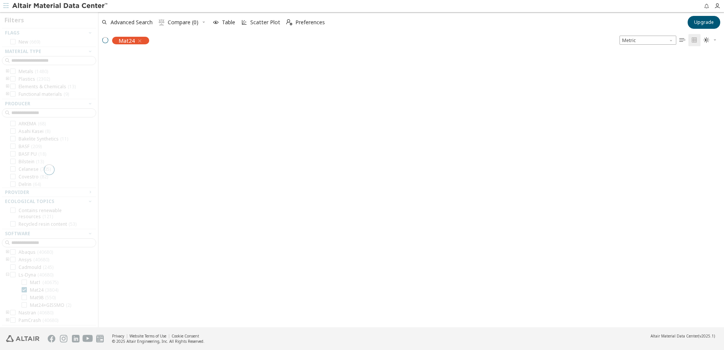
scroll to position [28, 0]
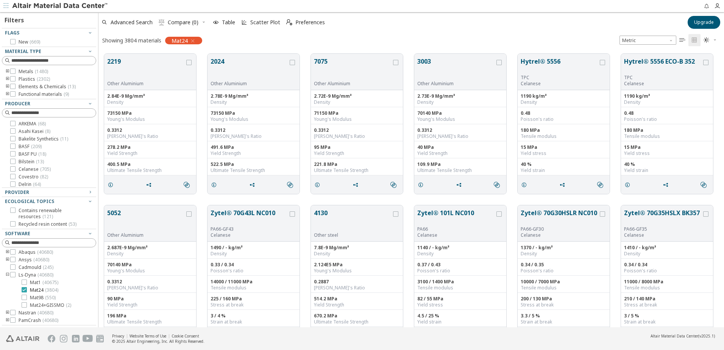
click at [25, 291] on icon at bounding box center [24, 289] width 5 height 5
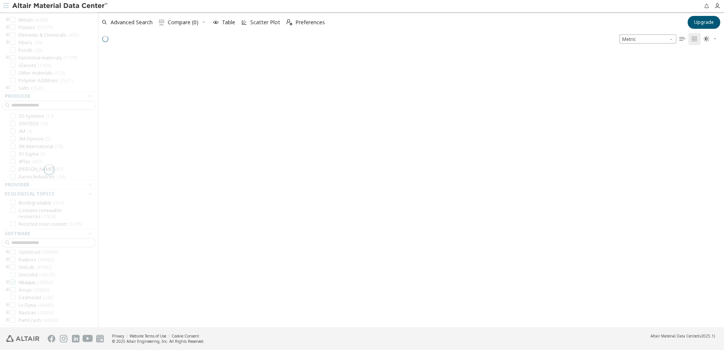
scroll to position [274, 620]
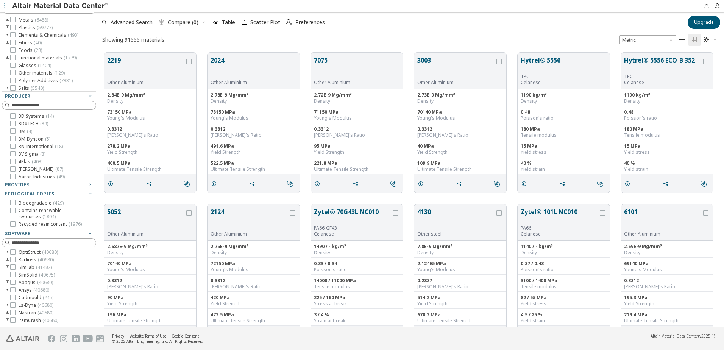
click at [7, 307] on icon "toogle group" at bounding box center [7, 305] width 5 height 6
click at [23, 306] on icon at bounding box center [24, 304] width 5 height 5
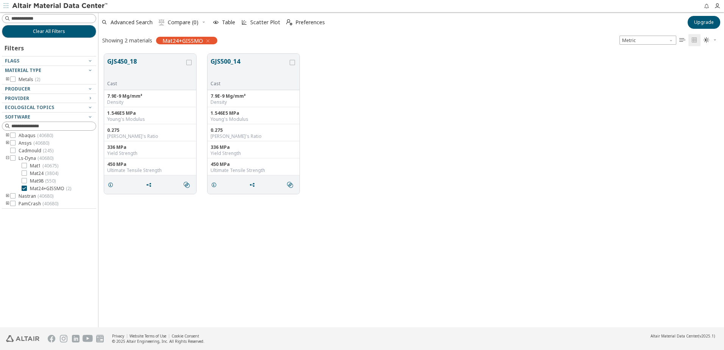
scroll to position [92, 0]
drag, startPoint x: 119, startPoint y: 82, endPoint x: 119, endPoint y: 78, distance: 3.8
drag, startPoint x: 119, startPoint y: 78, endPoint x: 354, endPoint y: 257, distance: 295.7
click at [355, 257] on div "GJS450_18 Cast 7.9E-9 Mg/mm³ Density 1.546E5 MPa Young's Modulus 0.275 Poisson'…" at bounding box center [410, 187] width 625 height 279
drag, startPoint x: 115, startPoint y: 84, endPoint x: 103, endPoint y: 88, distance: 12.7
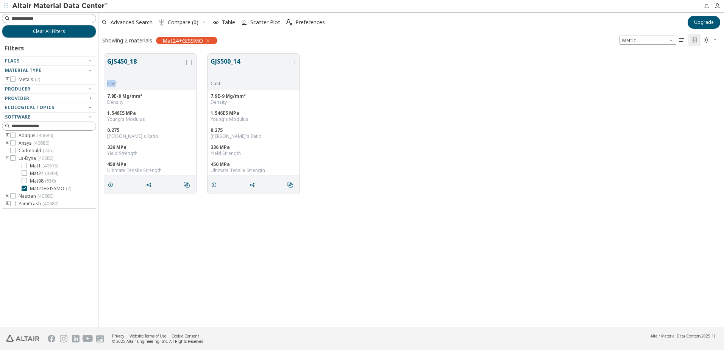
click at [103, 88] on div "GJS450_18 Cast 7.9E-9 Mg/mm³ Density 1.546E5 MPa Young's Modulus 0.275 Poisson'…" at bounding box center [410, 123] width 625 height 151
drag, startPoint x: 103, startPoint y: 88, endPoint x: 121, endPoint y: 84, distance: 18.6
click at [121, 84] on div "Cast" at bounding box center [146, 84] width 78 height 6
drag, startPoint x: 117, startPoint y: 84, endPoint x: 104, endPoint y: 83, distance: 13.3
click at [104, 83] on div "GJS450_18 Cast" at bounding box center [150, 72] width 92 height 36
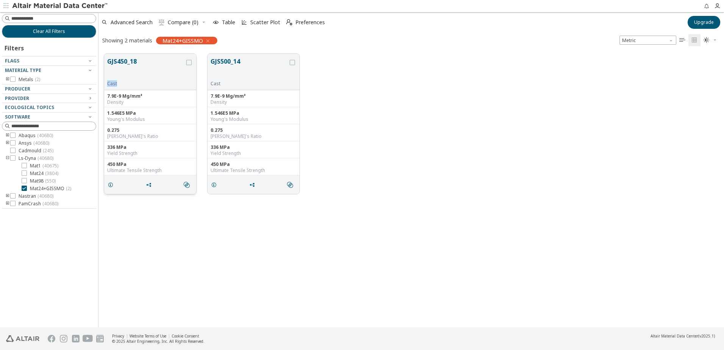
drag, startPoint x: 104, startPoint y: 83, endPoint x: 145, endPoint y: 70, distance: 43.2
click at [153, 75] on button "GJS450_18" at bounding box center [146, 69] width 78 height 24
drag, startPoint x: 138, startPoint y: 60, endPoint x: 122, endPoint y: 59, distance: 15.9
click at [122, 59] on button "GJS450_18" at bounding box center [146, 69] width 78 height 24
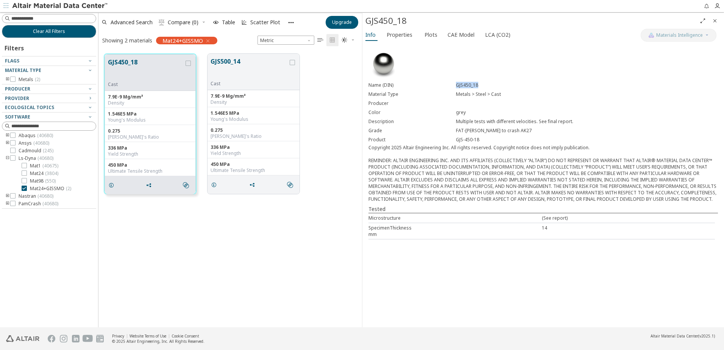
drag, startPoint x: 455, startPoint y: 86, endPoint x: 480, endPoint y: 86, distance: 24.2
click at [480, 86] on div "GJS450_18" at bounding box center [587, 85] width 262 height 6
drag, startPoint x: 480, startPoint y: 86, endPoint x: 470, endPoint y: 84, distance: 9.6
click at [25, 187] on icon at bounding box center [24, 187] width 5 height 5
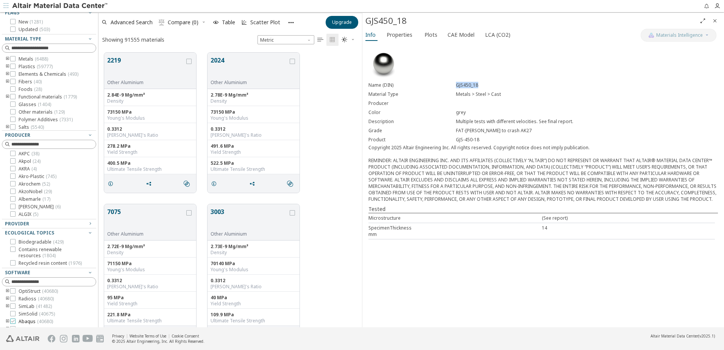
scroll to position [74, 0]
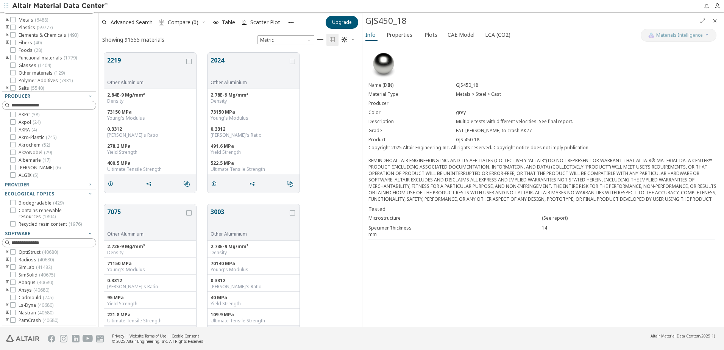
click at [8, 305] on icon "toogle group" at bounding box center [7, 305] width 5 height 6
click at [23, 290] on icon at bounding box center [24, 289] width 5 height 5
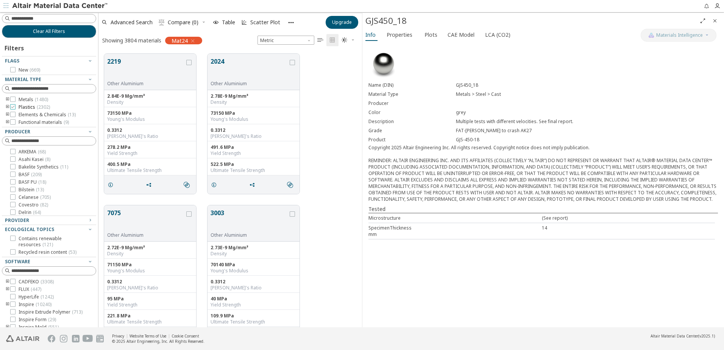
click at [11, 107] on icon at bounding box center [12, 106] width 5 height 5
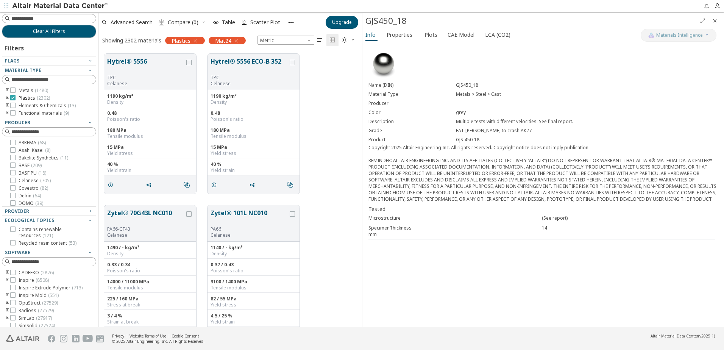
click at [15, 96] on div at bounding box center [12, 97] width 5 height 5
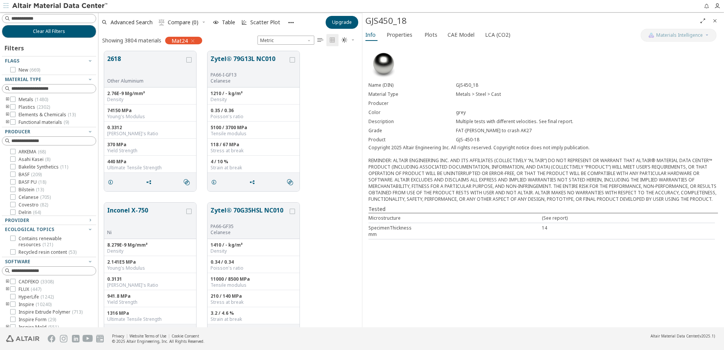
scroll to position [2629, 0]
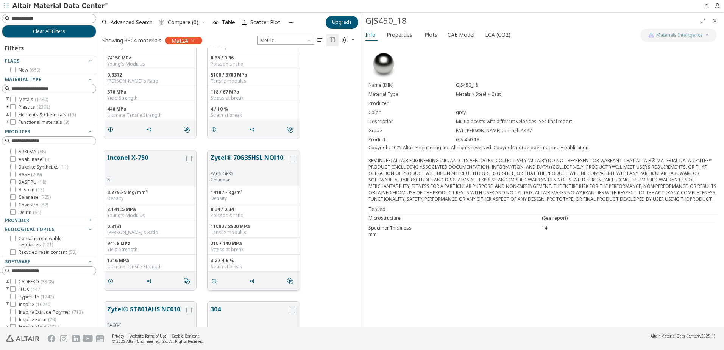
click at [257, 154] on button "Zytel® 70G35HSL NC010" at bounding box center [249, 162] width 78 height 18
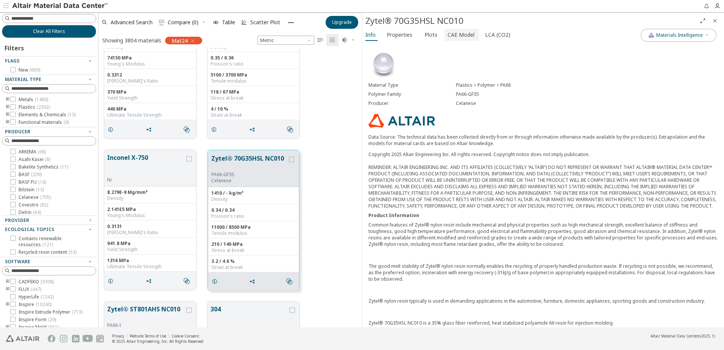
click at [459, 35] on span "CAE Model" at bounding box center [460, 35] width 27 height 12
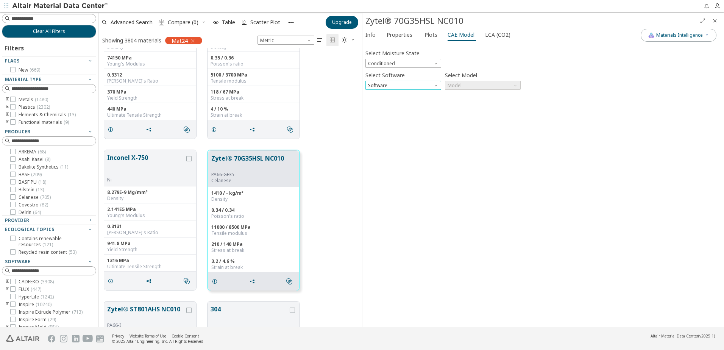
click at [406, 86] on span "Software" at bounding box center [403, 85] width 76 height 9
click at [398, 60] on span "Conditioned" at bounding box center [403, 63] width 76 height 9
click at [397, 62] on span "Conditioned" at bounding box center [403, 63] width 76 height 9
click at [390, 83] on span "Software" at bounding box center [403, 85] width 76 height 9
click at [386, 139] on div "Select Moisture State Conditioned Select Software Software Select Model Model I…" at bounding box center [542, 185] width 355 height 278
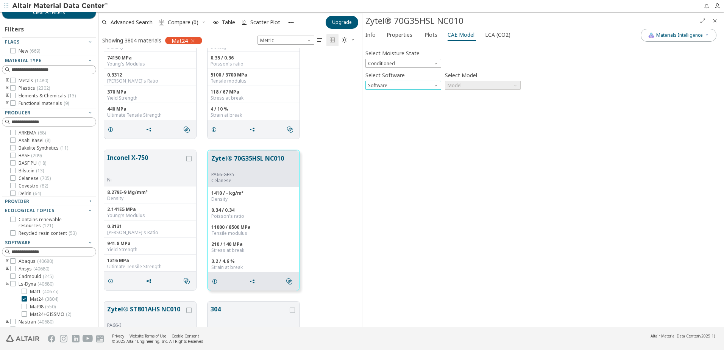
scroll to position [28, 0]
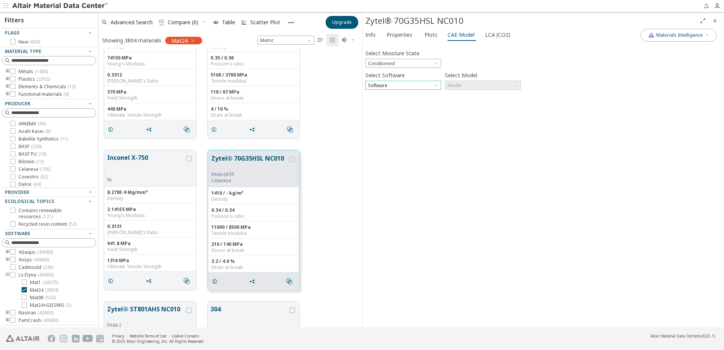
click at [406, 88] on span "Software" at bounding box center [403, 85] width 76 height 9
click at [466, 86] on span "Model" at bounding box center [483, 85] width 76 height 9
click at [401, 90] on div "Select Moisture State Conditioned Select Software Software Select Model Model I…" at bounding box center [542, 185] width 355 height 278
click at [393, 87] on span "Software" at bounding box center [403, 85] width 76 height 9
click at [382, 102] on span "SimLab" at bounding box center [377, 104] width 16 height 6
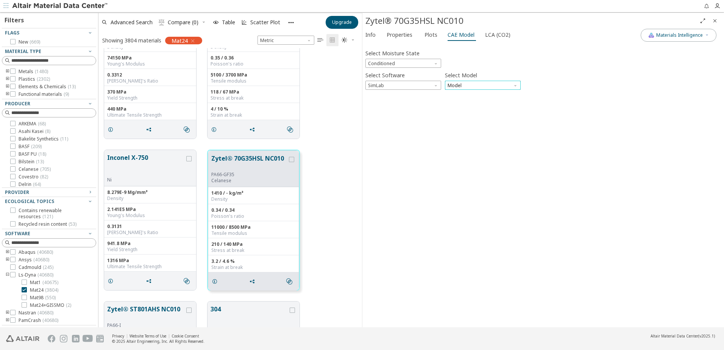
click at [449, 84] on span "Model" at bounding box center [483, 85] width 76 height 9
click at [474, 85] on span "Model" at bounding box center [483, 85] width 76 height 9
click at [407, 87] on span "SimLab" at bounding box center [403, 85] width 76 height 9
click at [392, 95] on span "CADFEKO" at bounding box center [403, 94] width 70 height 5
click at [463, 85] on span "Model" at bounding box center [483, 85] width 76 height 9
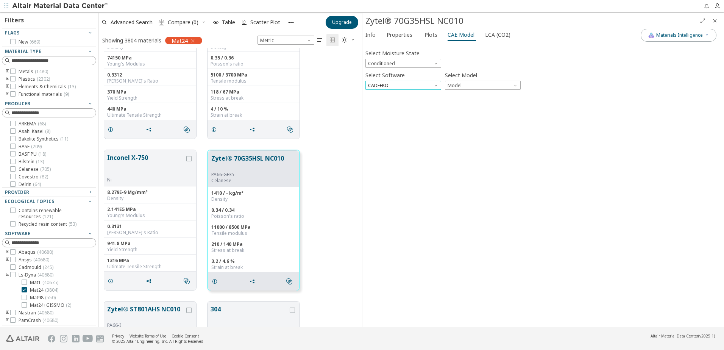
click at [426, 86] on span "CADFEKO" at bounding box center [403, 85] width 76 height 9
click at [401, 109] on button "Cadmould" at bounding box center [403, 112] width 76 height 9
click at [456, 87] on span "Model" at bounding box center [483, 85] width 76 height 9
click at [450, 137] on div "Select Moisture State Conditioned Select Software Cadmould Select Model Model I…" at bounding box center [542, 185] width 355 height 278
click at [402, 175] on div "Select Moisture State Conditioned Select Software Cadmould Select Model Model I…" at bounding box center [542, 185] width 355 height 278
